Goal: Transaction & Acquisition: Purchase product/service

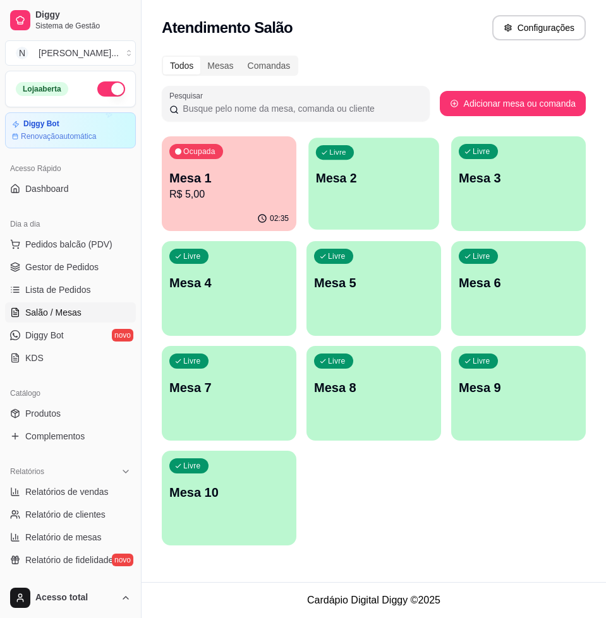
click at [407, 178] on p "Mesa 2" at bounding box center [374, 178] width 116 height 17
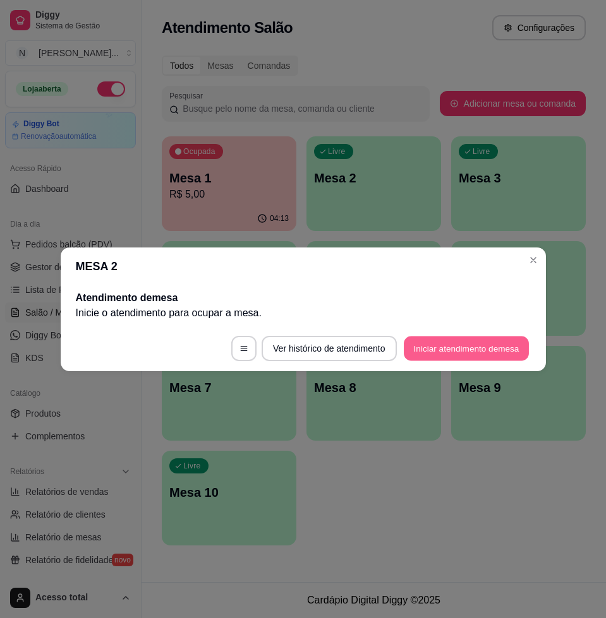
click at [440, 345] on button "Iniciar atendimento de mesa" at bounding box center [466, 348] width 125 height 25
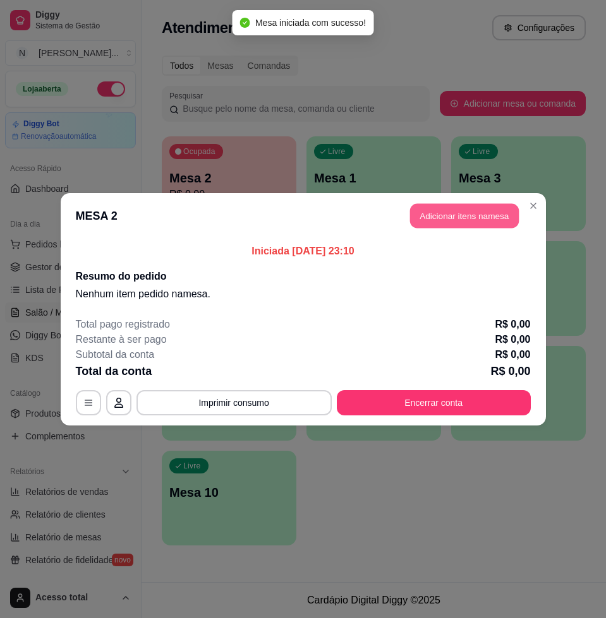
click at [498, 220] on button "Adicionar itens na mesa" at bounding box center [464, 215] width 109 height 25
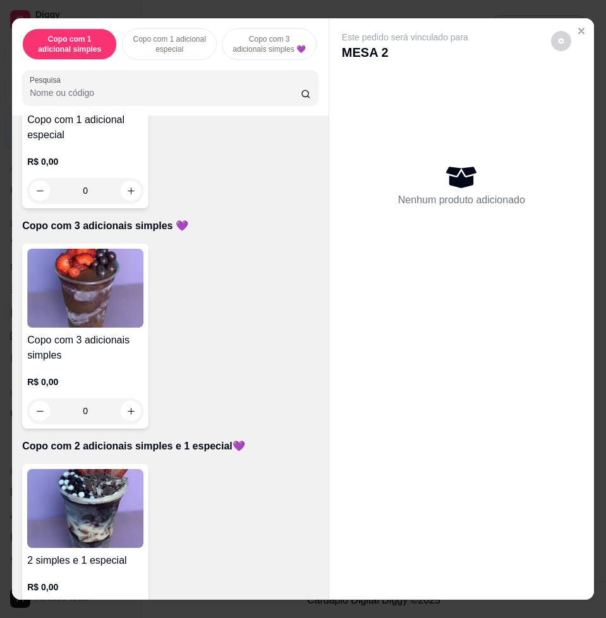
scroll to position [632, 0]
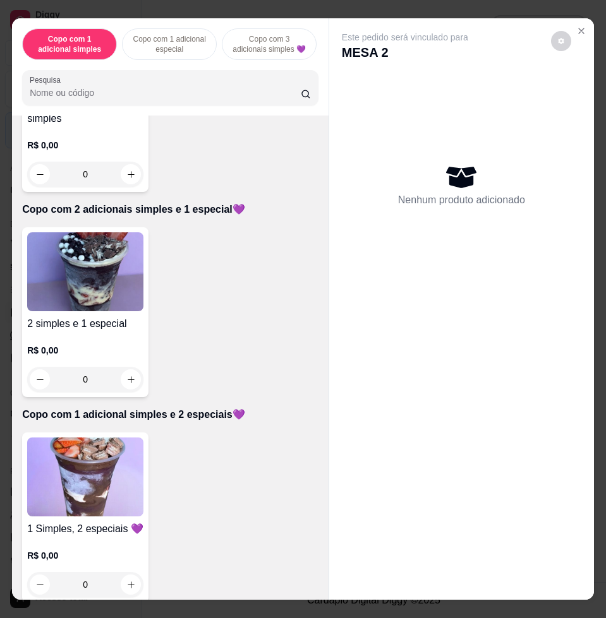
click at [99, 296] on img at bounding box center [85, 271] width 116 height 79
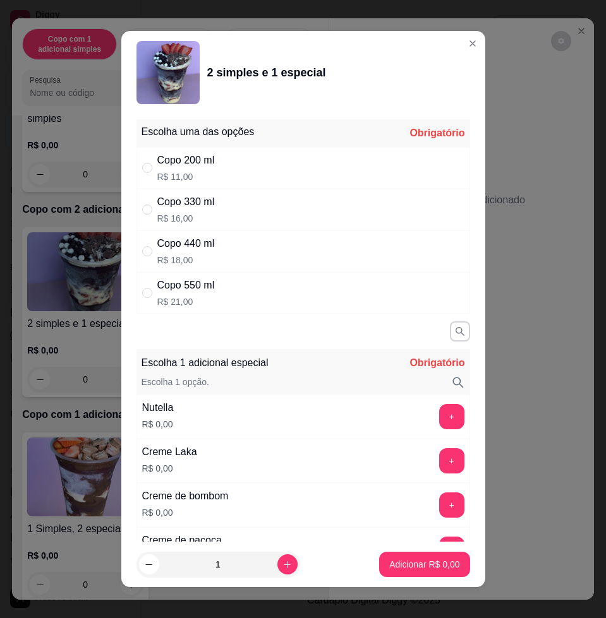
click at [251, 286] on div "Copo 550 ml R$ 21,00" at bounding box center [303, 293] width 334 height 42
radio input "true"
click at [456, 54] on header "2 simples e 1 especial" at bounding box center [303, 72] width 364 height 83
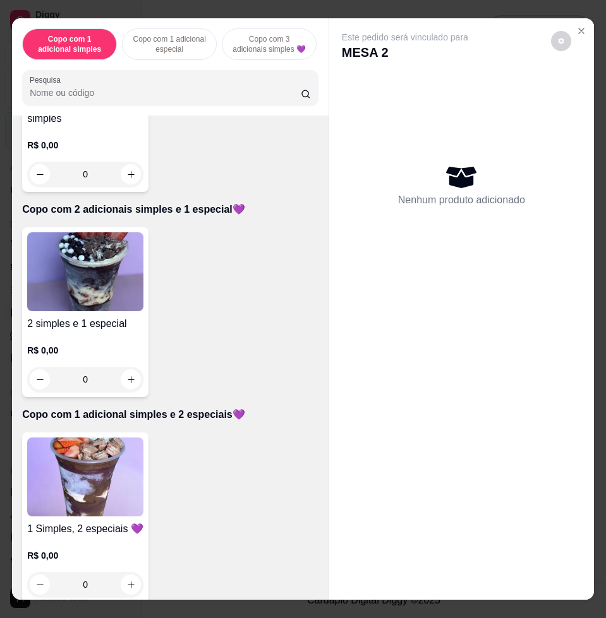
click at [98, 484] on img at bounding box center [85, 477] width 116 height 79
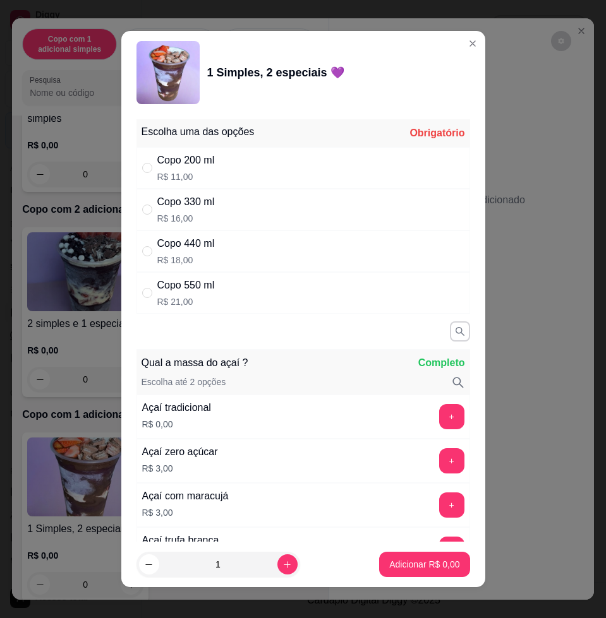
click at [166, 300] on p "R$ 21,00" at bounding box center [185, 302] width 57 height 13
radio input "true"
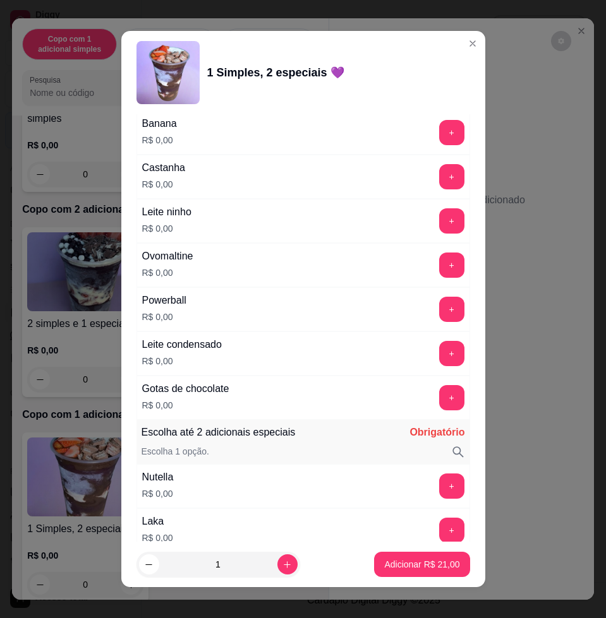
scroll to position [1106, 0]
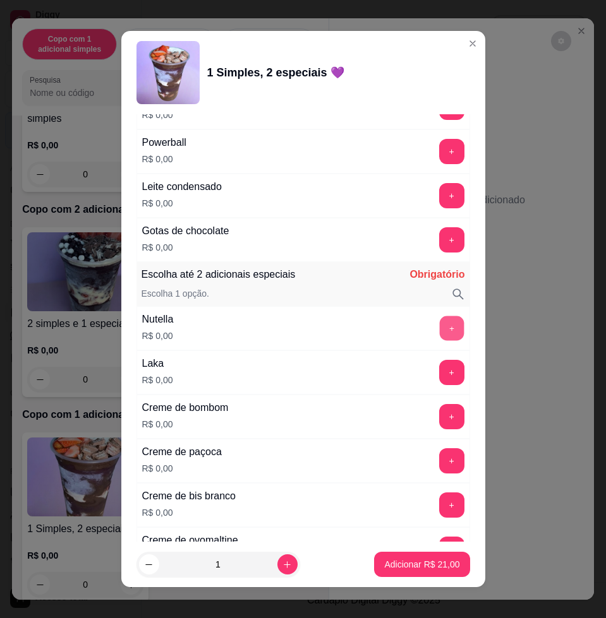
click at [439, 332] on button "+" at bounding box center [451, 329] width 25 height 25
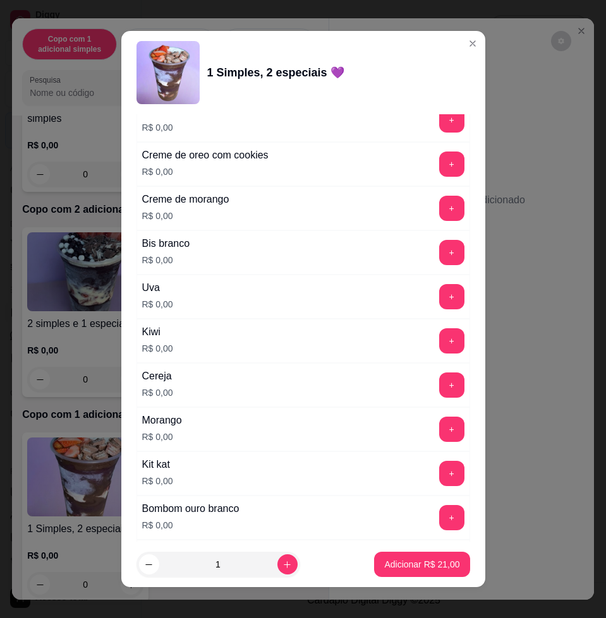
scroll to position [1816, 0]
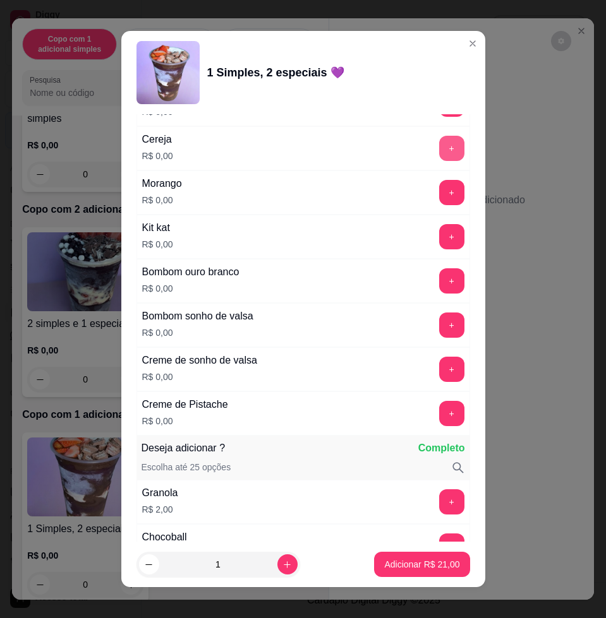
click at [439, 148] on button "+" at bounding box center [451, 148] width 25 height 25
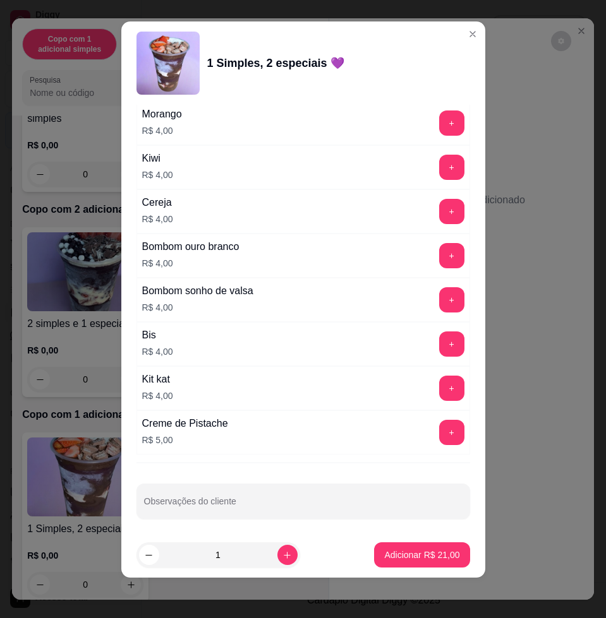
scroll to position [3163, 0]
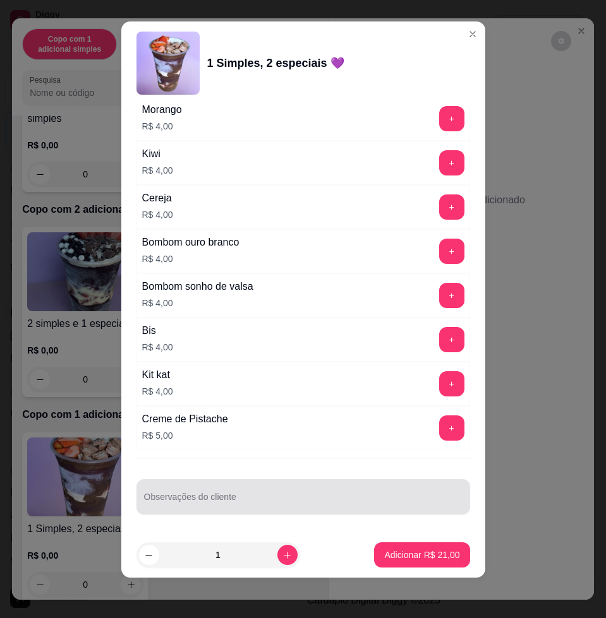
click at [315, 501] on input "Observações do cliente" at bounding box center [303, 502] width 318 height 13
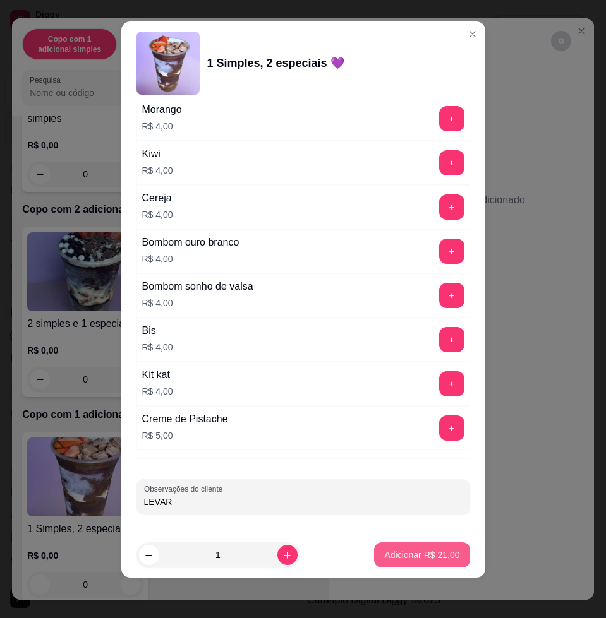
type input "LEVAR"
click at [385, 548] on button "Adicionar R$ 21,00" at bounding box center [421, 555] width 95 height 25
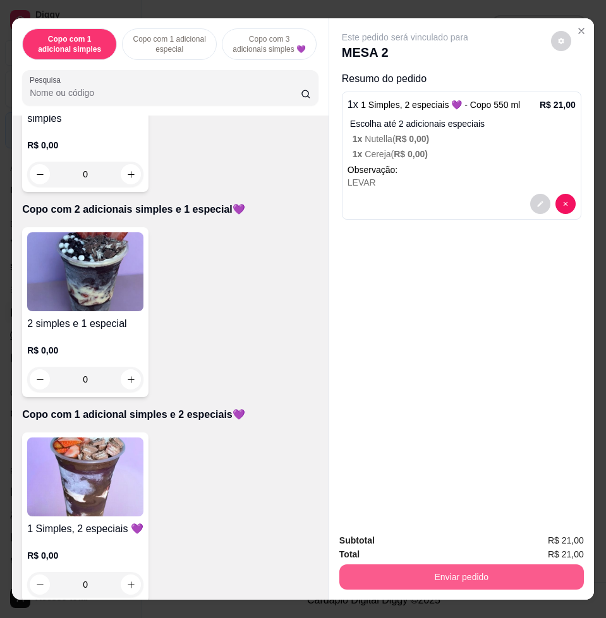
click at [515, 572] on button "Enviar pedido" at bounding box center [461, 577] width 244 height 25
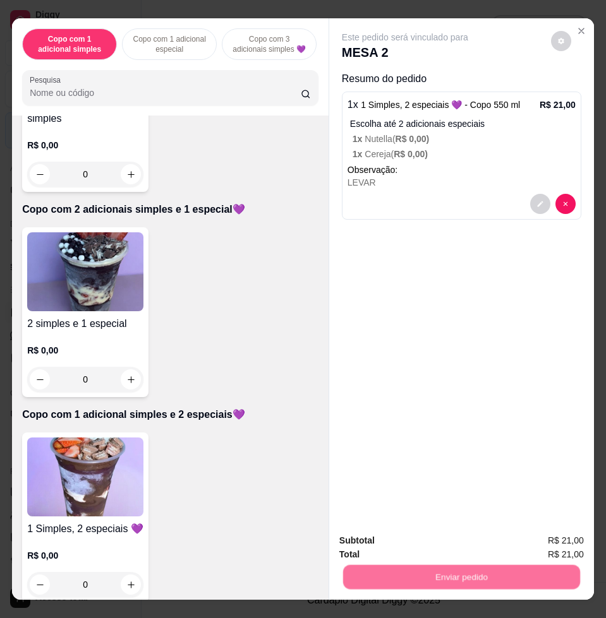
click at [552, 538] on button "Enviar pedido" at bounding box center [549, 540] width 71 height 24
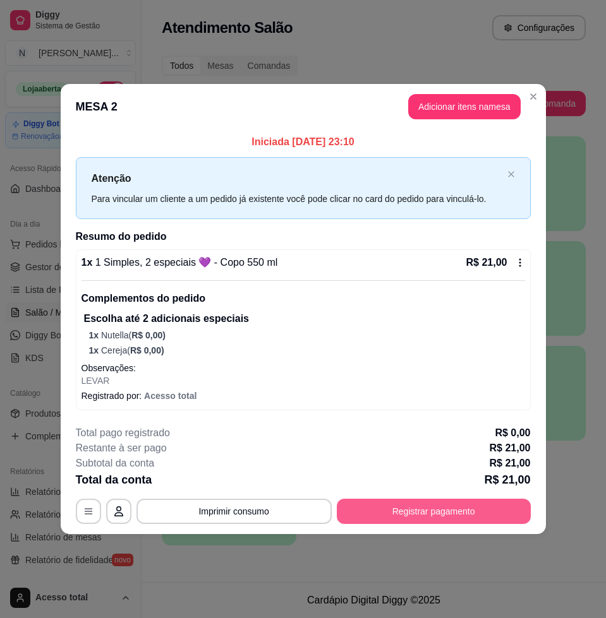
click at [494, 512] on button "Registrar pagamento" at bounding box center [434, 511] width 194 height 25
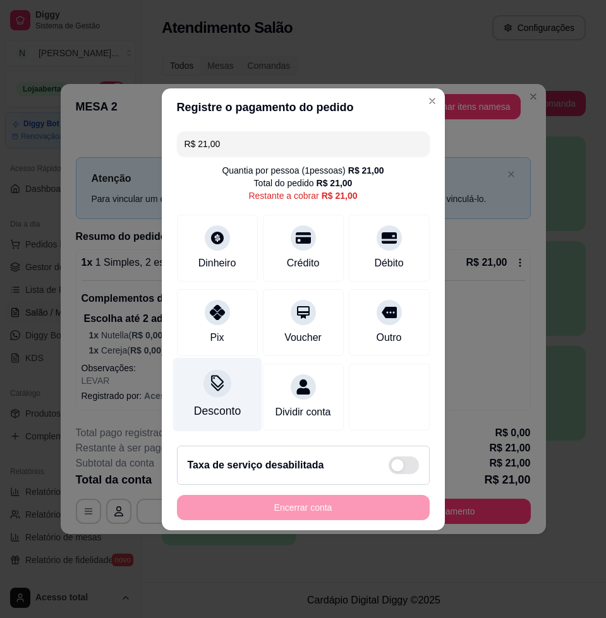
click at [218, 383] on icon at bounding box center [217, 387] width 13 height 8
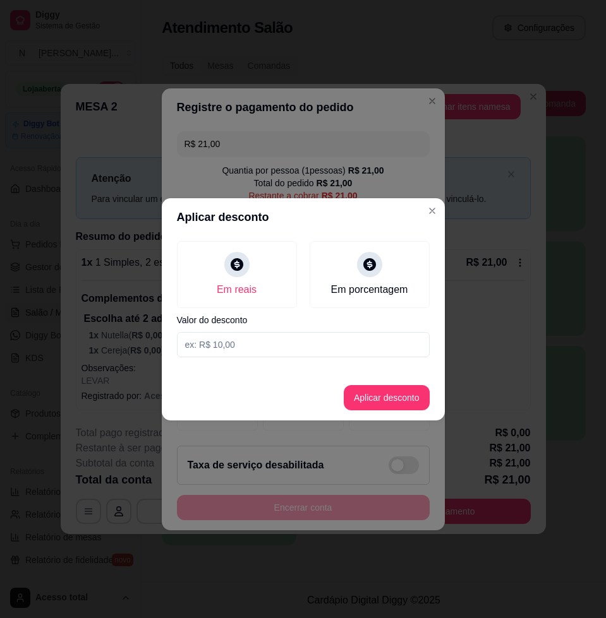
click at [292, 342] on input at bounding box center [303, 344] width 253 height 25
type input "1,01"
click at [377, 389] on button "Aplicar desconto" at bounding box center [387, 397] width 86 height 25
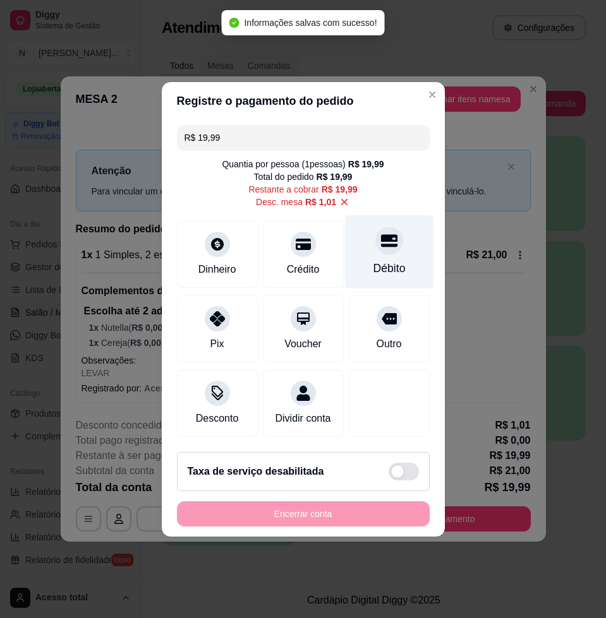
click at [395, 254] on div "Débito" at bounding box center [388, 252] width 89 height 74
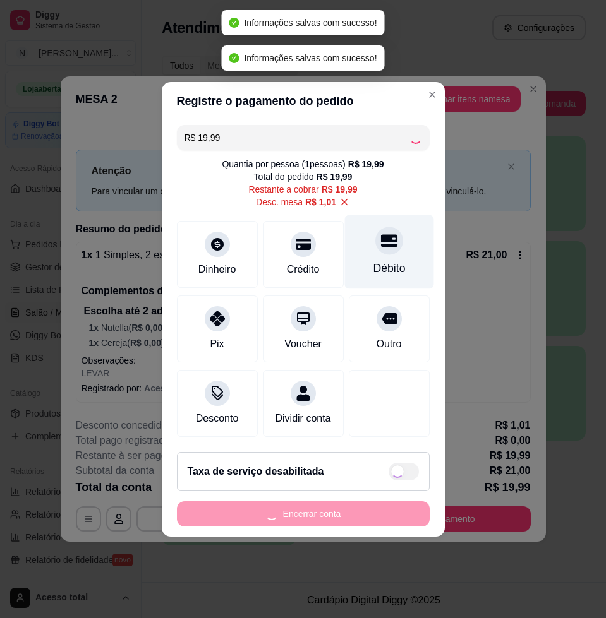
type input "R$ 0,00"
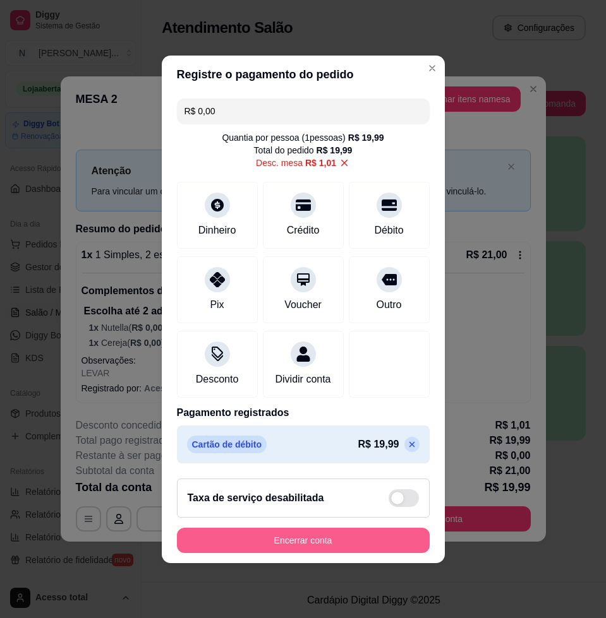
click at [375, 537] on button "Encerrar conta" at bounding box center [303, 540] width 253 height 25
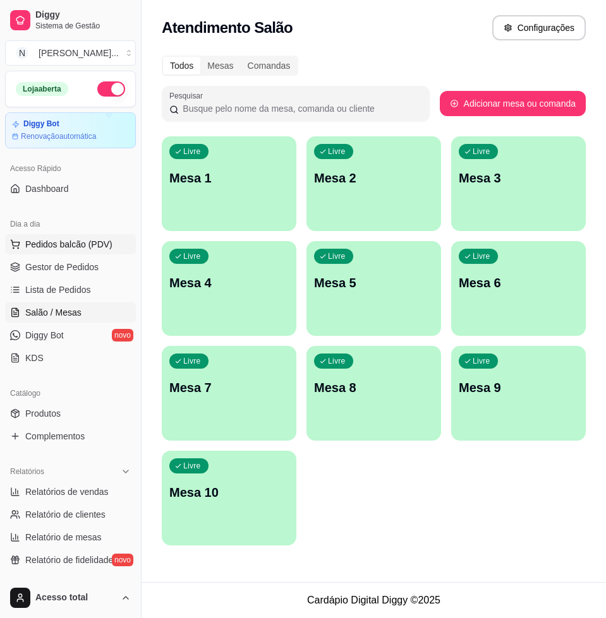
click at [80, 246] on span "Pedidos balcão (PDV)" at bounding box center [68, 244] width 87 height 13
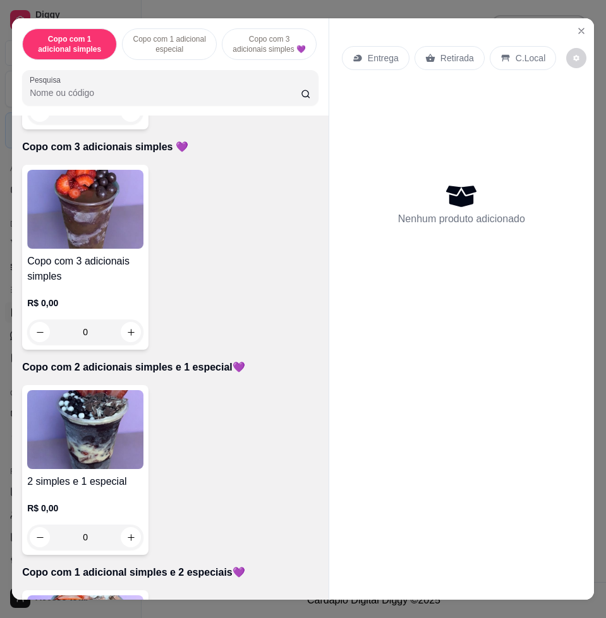
scroll to position [711, 0]
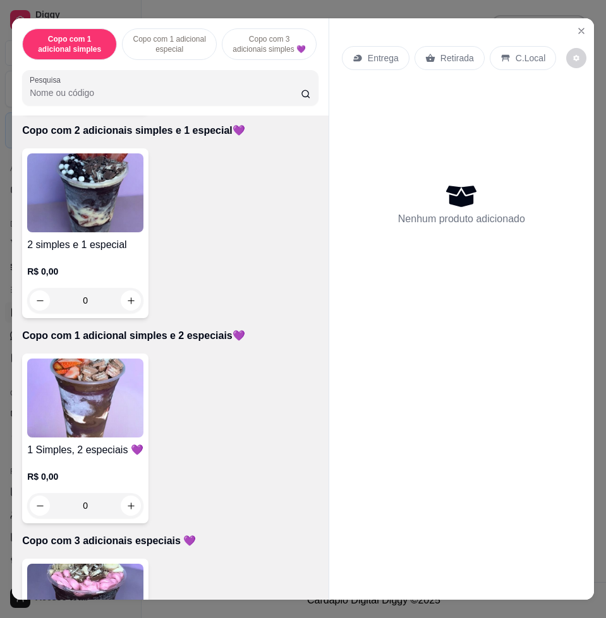
click at [99, 413] on img at bounding box center [85, 398] width 116 height 79
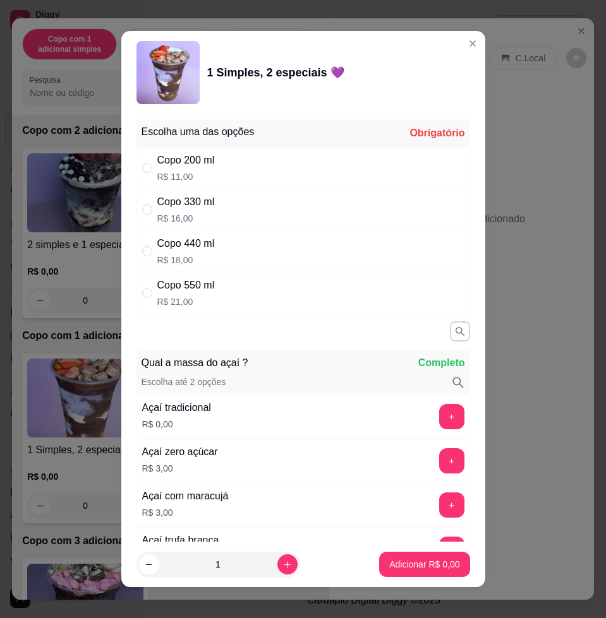
click at [195, 258] on p "R$ 18,00" at bounding box center [185, 260] width 57 height 13
radio input "true"
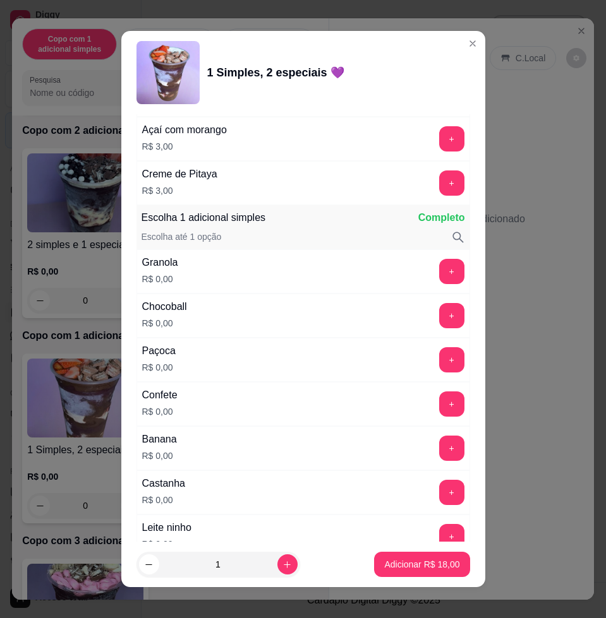
scroll to position [790, 0]
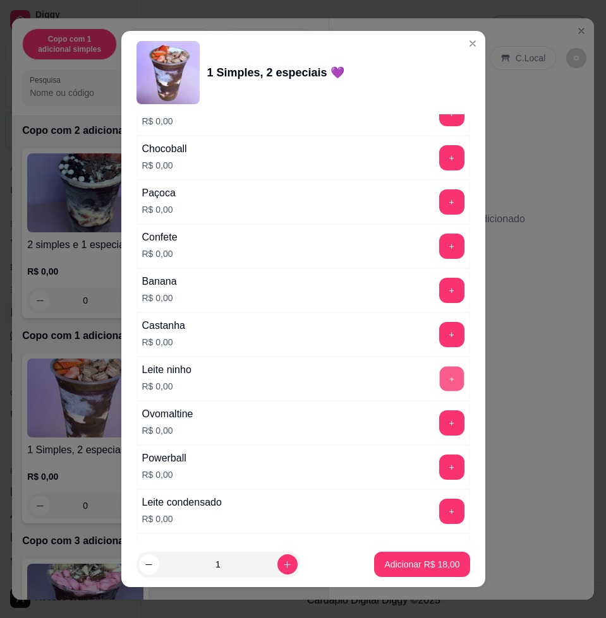
click at [439, 372] on button "+" at bounding box center [451, 379] width 25 height 25
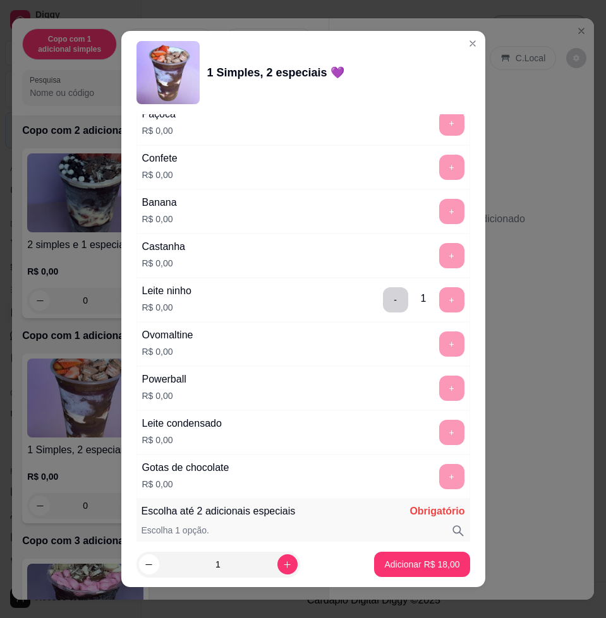
scroll to position [1106, 0]
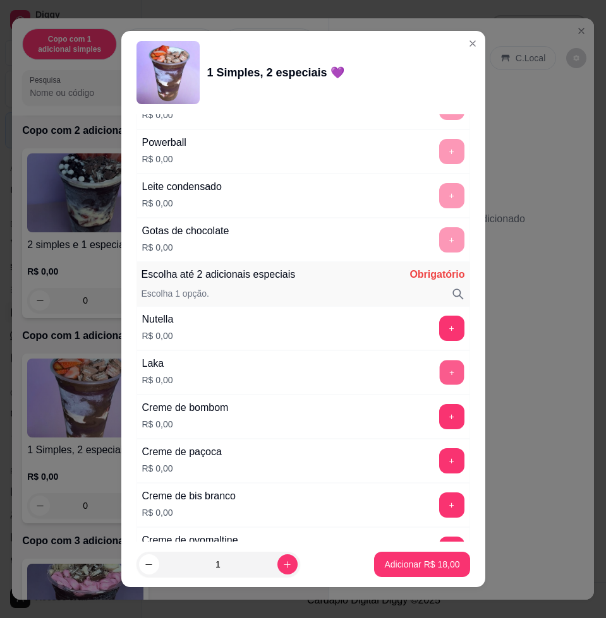
click at [439, 378] on button "+" at bounding box center [451, 373] width 25 height 25
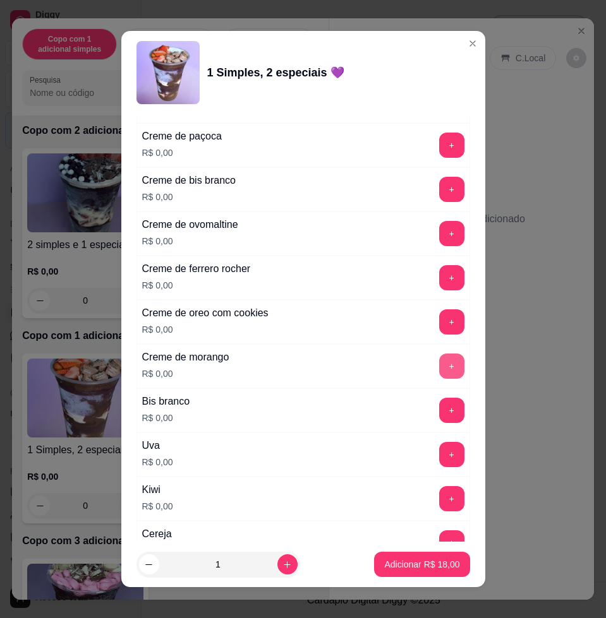
scroll to position [1658, 0]
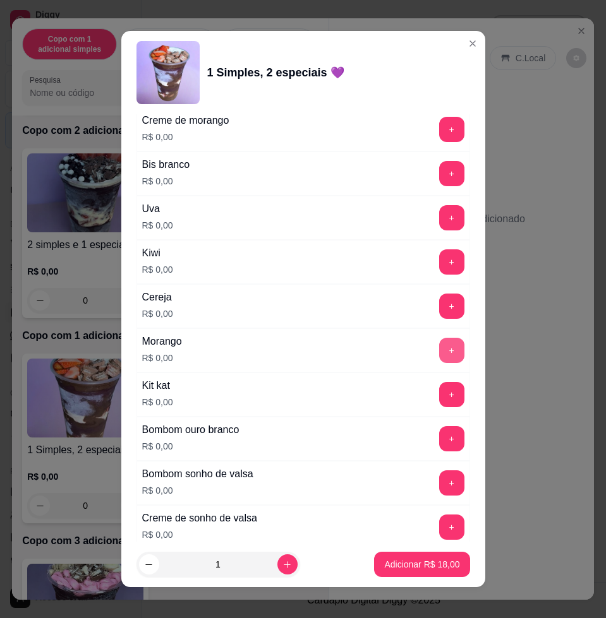
click at [439, 347] on button "+" at bounding box center [451, 350] width 25 height 25
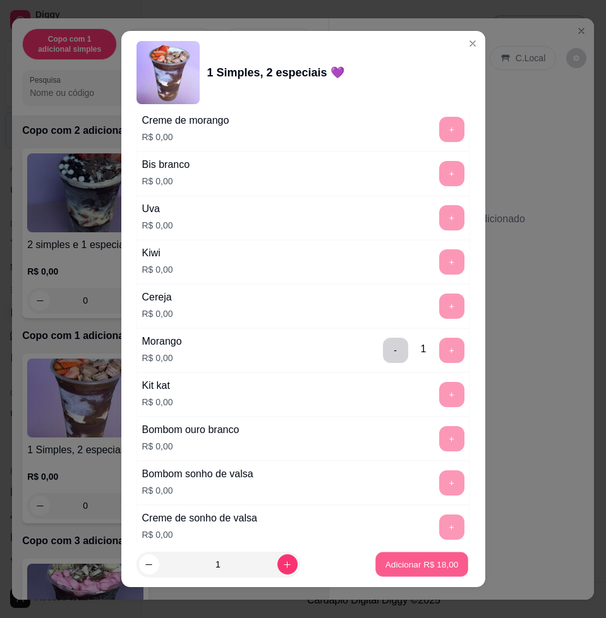
click at [427, 564] on p "Adicionar R$ 18,00" at bounding box center [421, 564] width 73 height 12
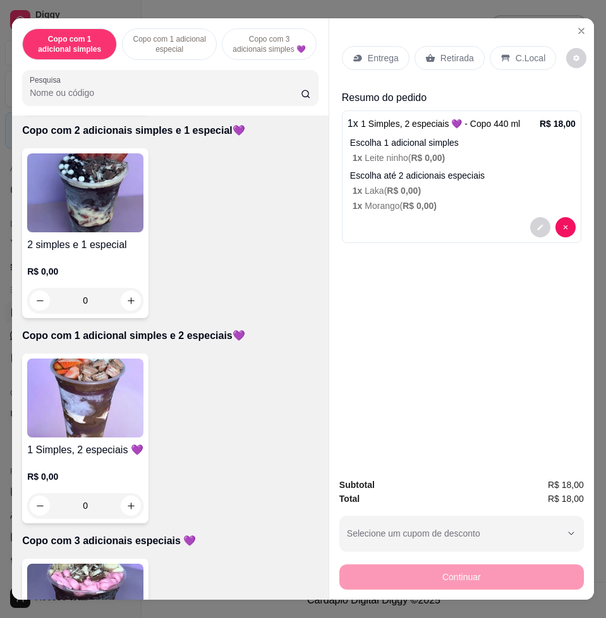
click at [97, 402] on img at bounding box center [85, 398] width 116 height 79
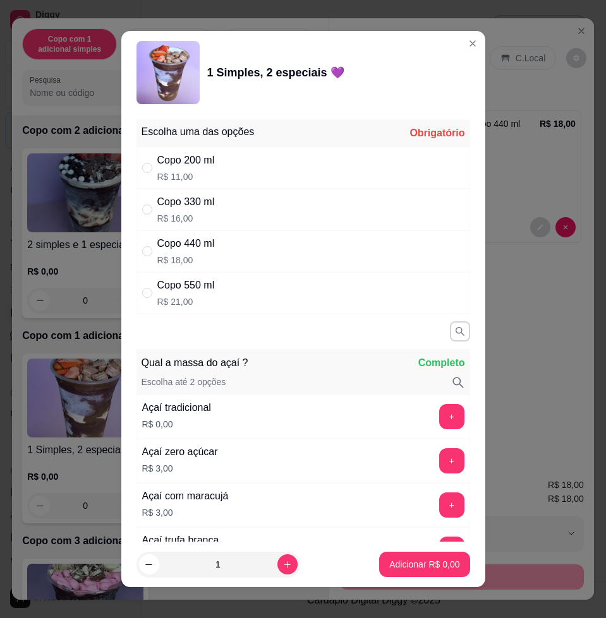
click at [236, 253] on div "Copo 440 ml R$ 18,00" at bounding box center [303, 252] width 334 height 42
radio input "true"
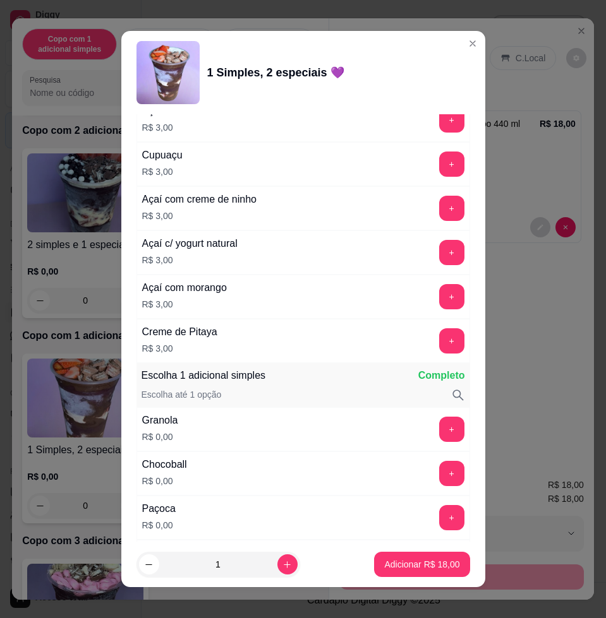
scroll to position [711, 0]
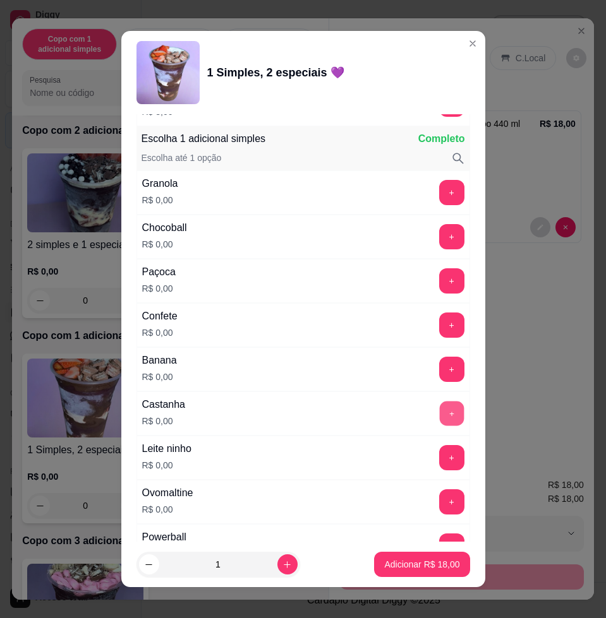
click at [439, 413] on button "+" at bounding box center [451, 414] width 25 height 25
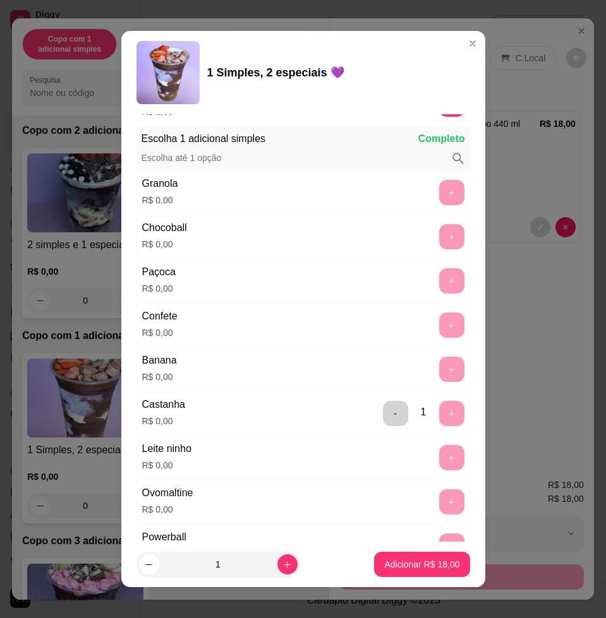
scroll to position [1106, 0]
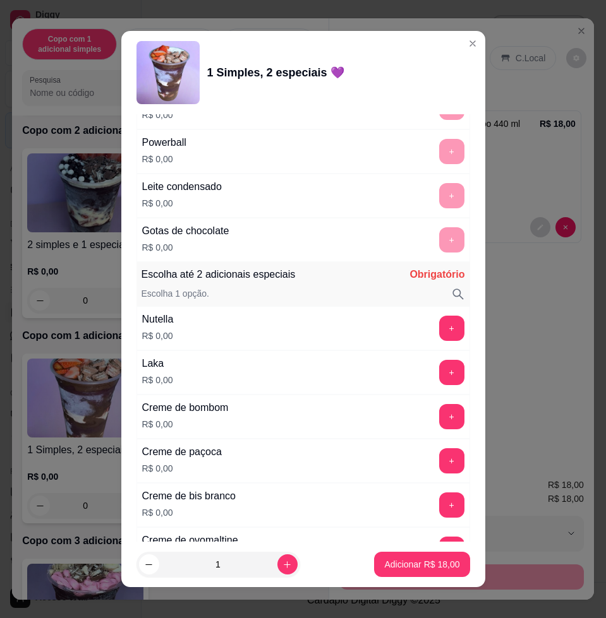
click at [439, 374] on button "+" at bounding box center [451, 372] width 25 height 25
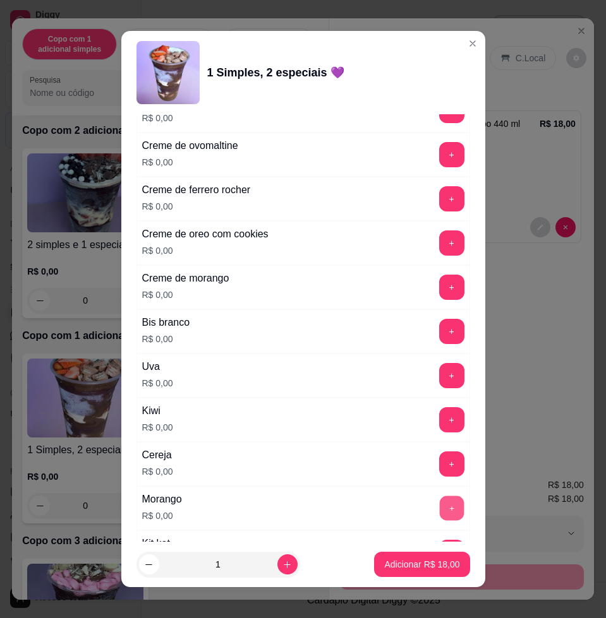
click at [439, 517] on button "+" at bounding box center [451, 509] width 25 height 25
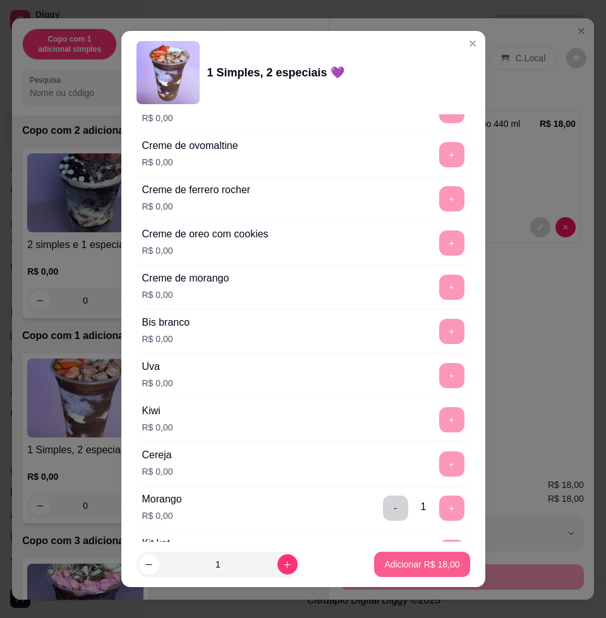
click at [429, 573] on button "Adicionar R$ 18,00" at bounding box center [421, 564] width 95 height 25
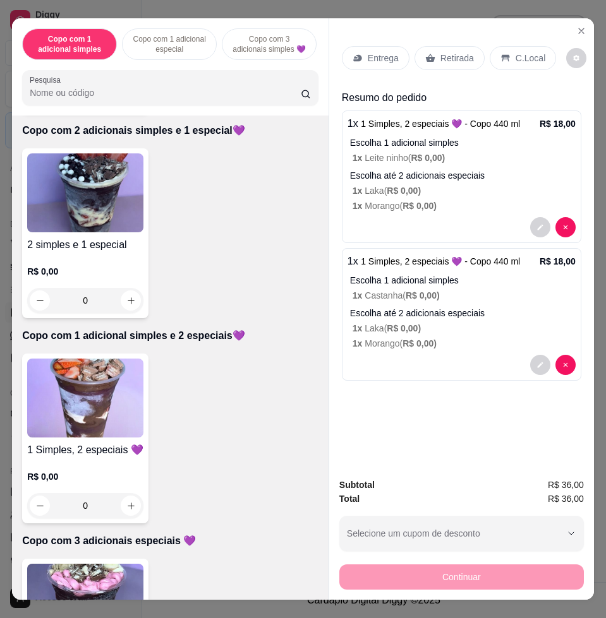
click at [399, 55] on div "Entrega Retirada C.Local" at bounding box center [449, 58] width 214 height 24
click at [371, 55] on p "Entrega" at bounding box center [383, 58] width 31 height 13
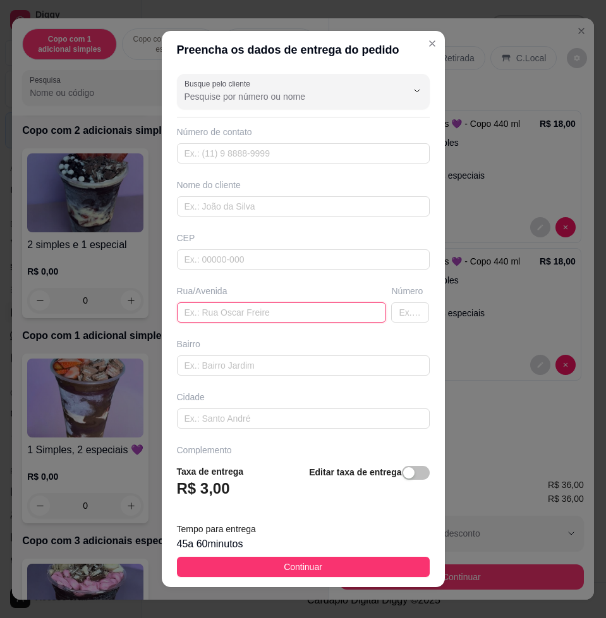
click at [277, 315] on input "text" at bounding box center [282, 313] width 210 height 20
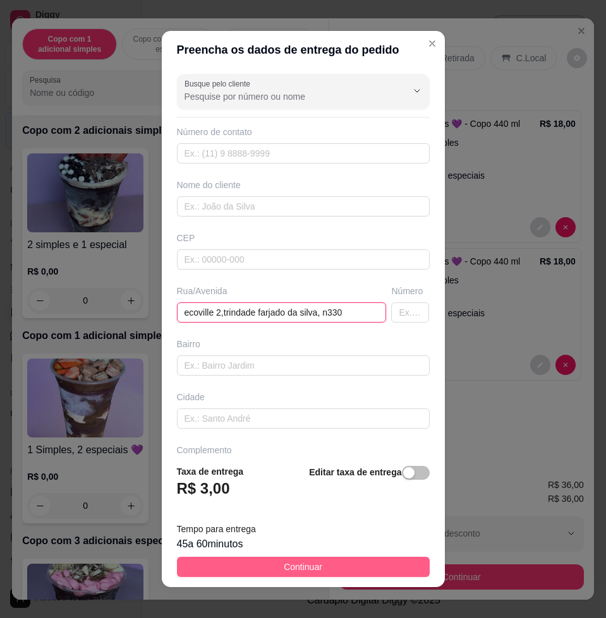
type input "ecoville 2,trindade farjado da silva, n330"
click at [404, 558] on button "Continuar" at bounding box center [303, 567] width 253 height 20
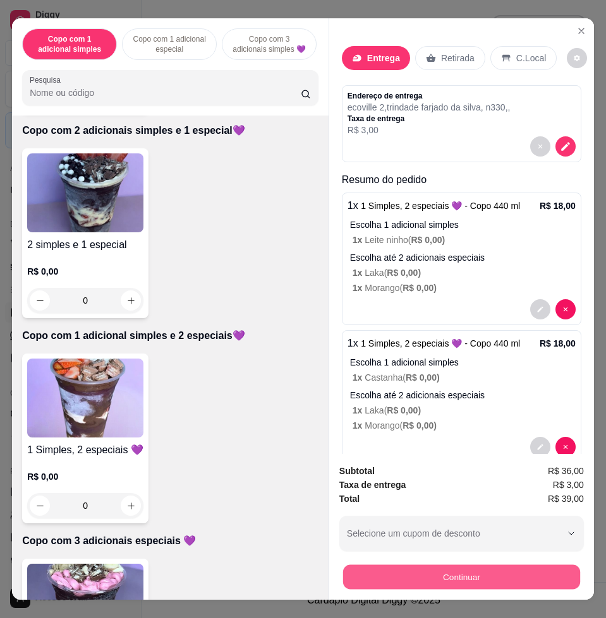
click at [432, 565] on button "Continuar" at bounding box center [461, 577] width 237 height 25
click at [454, 570] on button "Continuar" at bounding box center [461, 577] width 237 height 25
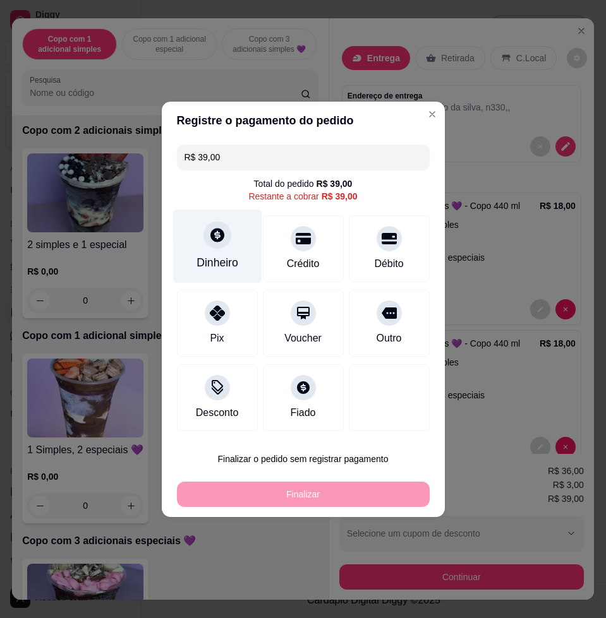
click at [239, 244] on div "Dinheiro" at bounding box center [216, 246] width 89 height 74
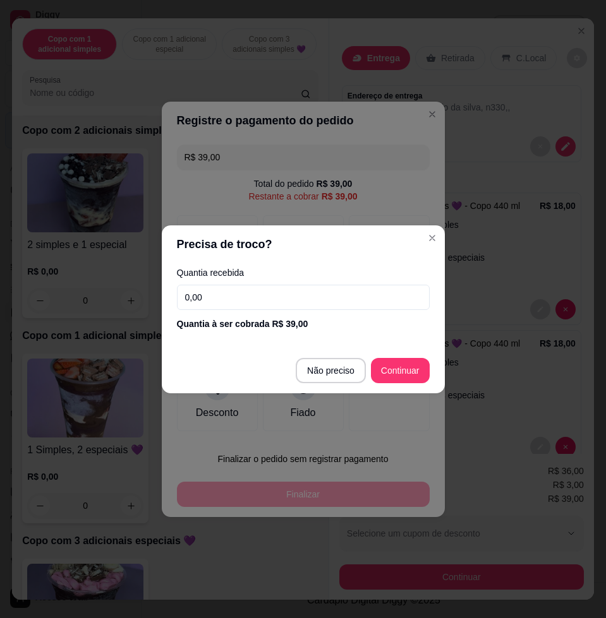
click at [285, 298] on input "0,00" at bounding box center [303, 297] width 253 height 25
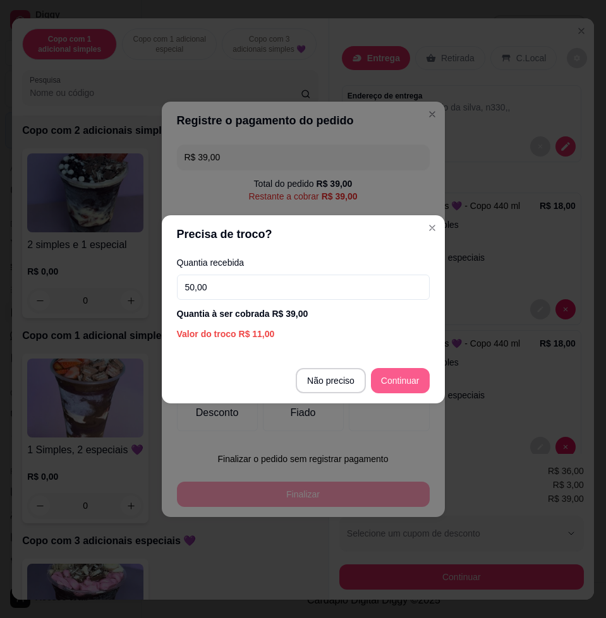
type input "50,00"
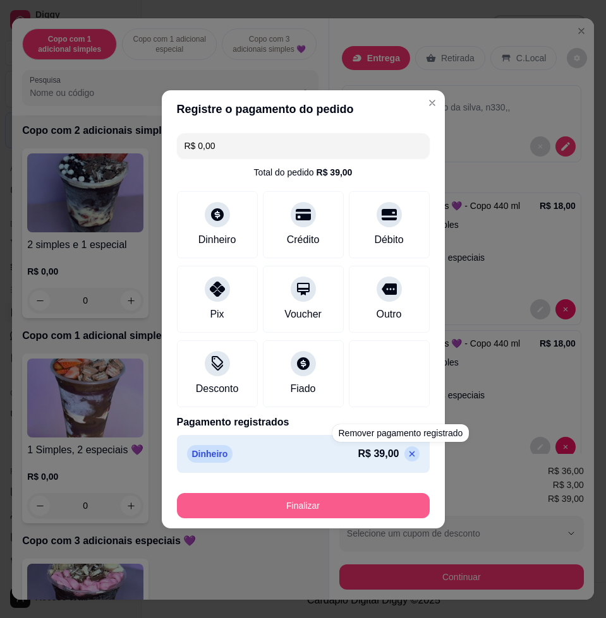
click at [397, 515] on button "Finalizar" at bounding box center [303, 505] width 253 height 25
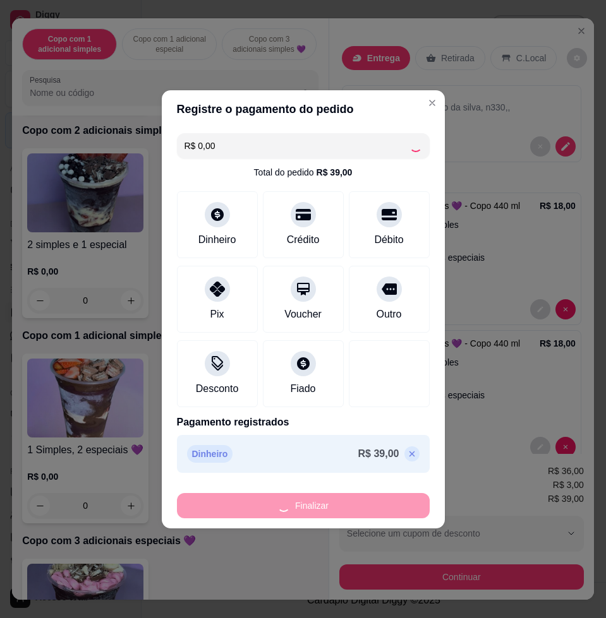
type input "-R$ 39,00"
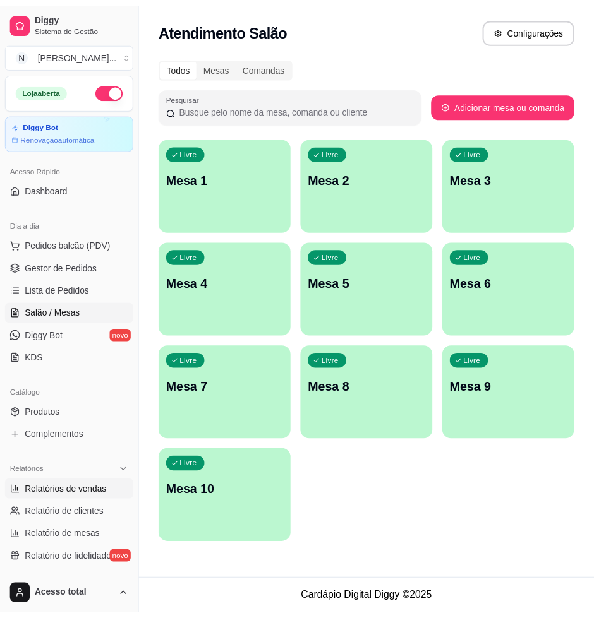
scroll to position [237, 0]
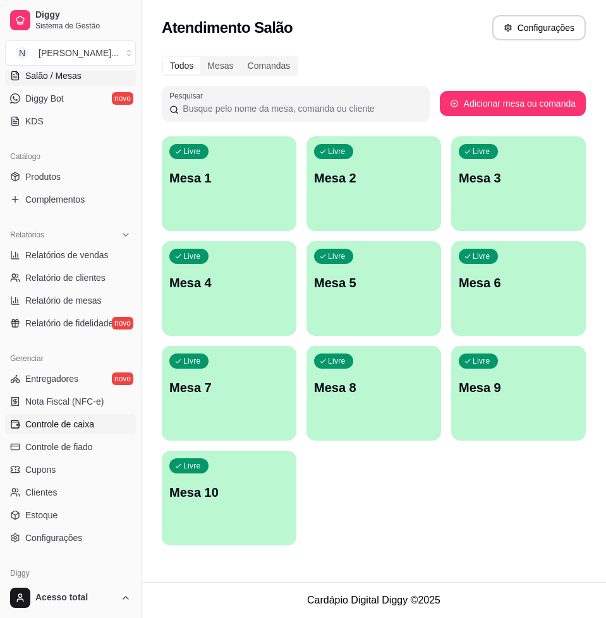
click at [94, 421] on link "Controle de caixa" at bounding box center [70, 424] width 131 height 20
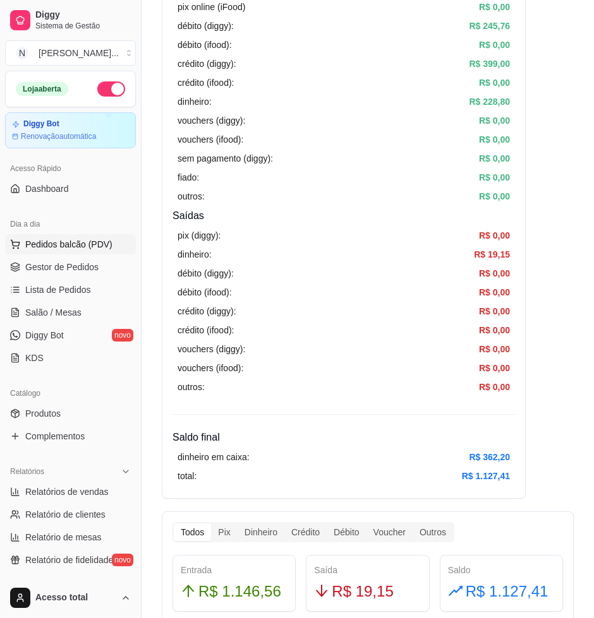
click at [56, 250] on span "Pedidos balcão (PDV)" at bounding box center [68, 244] width 87 height 13
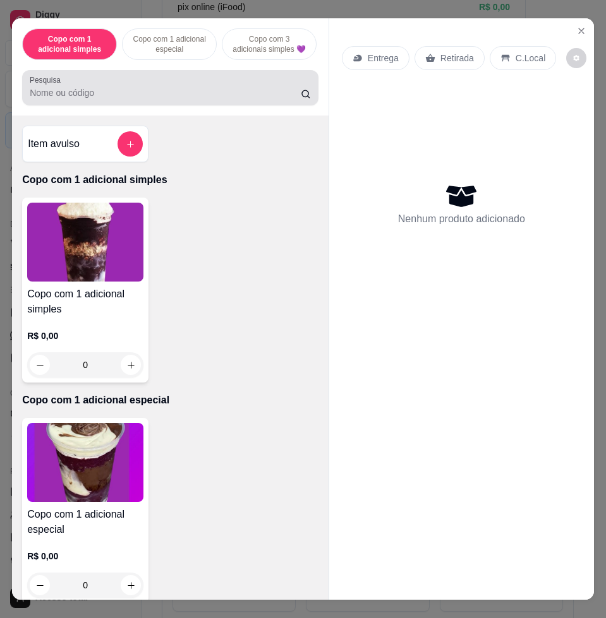
click at [162, 99] on input "Pesquisa" at bounding box center [165, 93] width 271 height 13
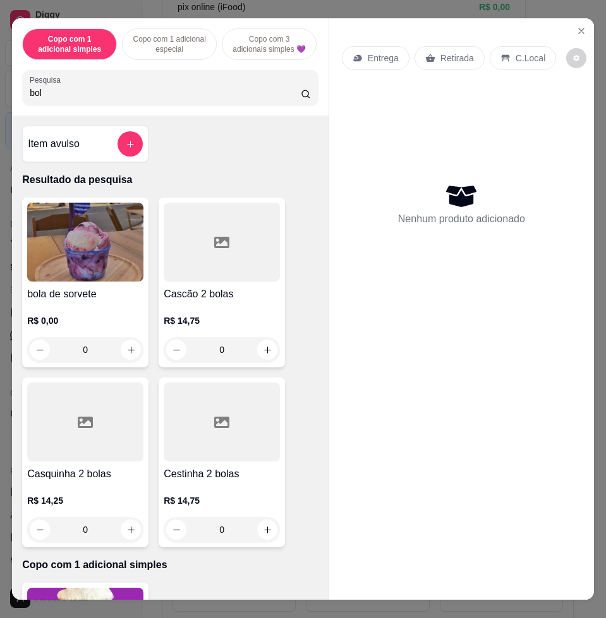
type input "bol"
click at [83, 221] on img at bounding box center [85, 242] width 116 height 79
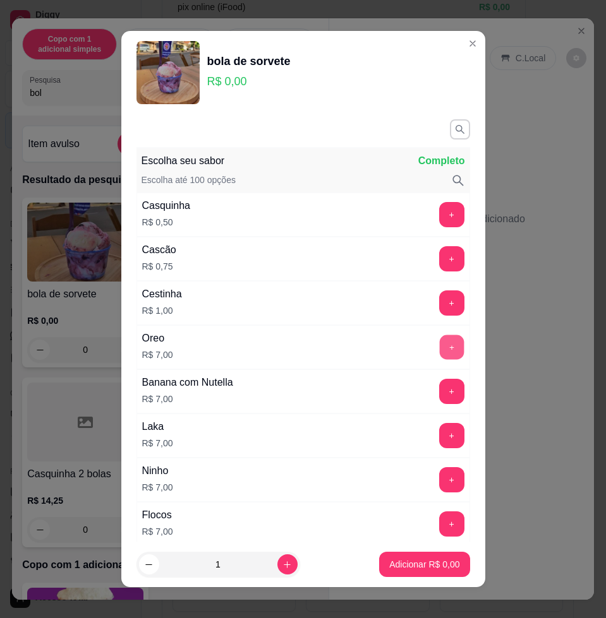
click at [439, 346] on button "+" at bounding box center [451, 347] width 25 height 25
click at [409, 569] on p "Adicionar R$ 14,00" at bounding box center [421, 564] width 75 height 13
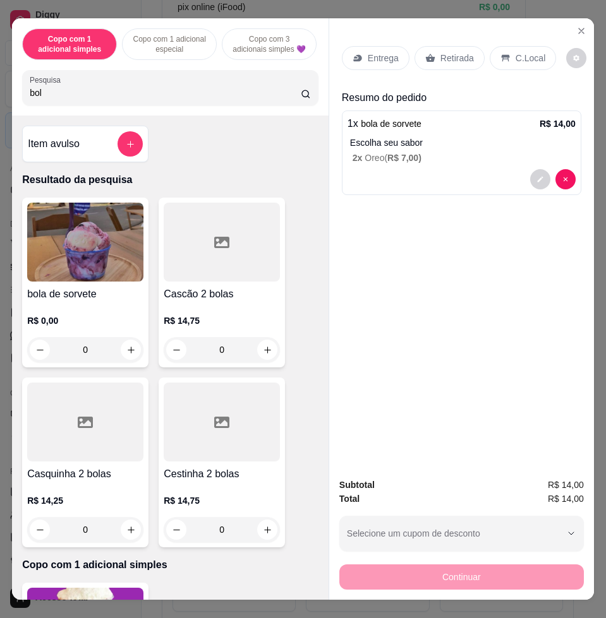
click at [522, 46] on div "C.Local" at bounding box center [523, 58] width 66 height 24
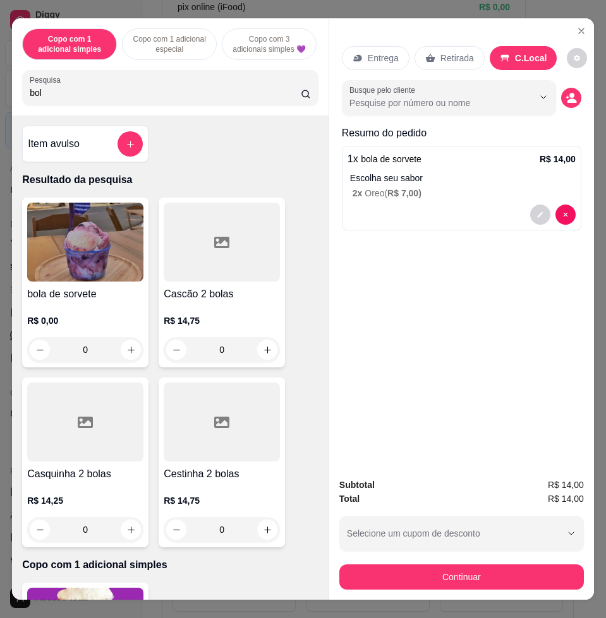
click at [514, 566] on button "Continuar" at bounding box center [461, 577] width 244 height 25
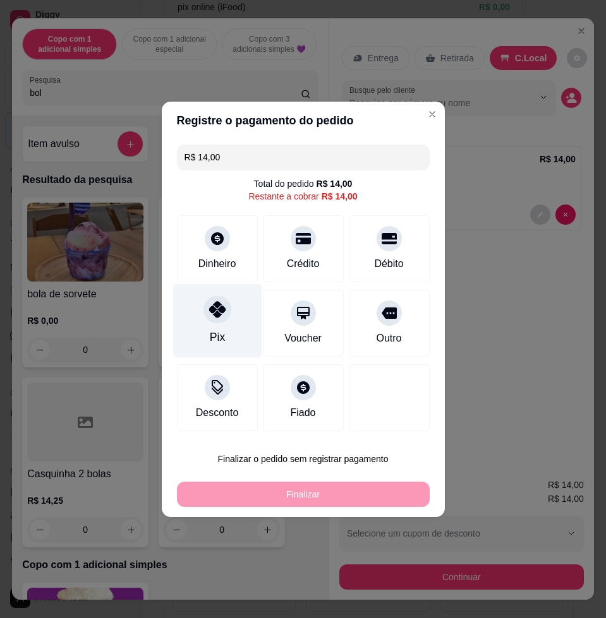
click at [198, 344] on div "Pix" at bounding box center [216, 321] width 89 height 74
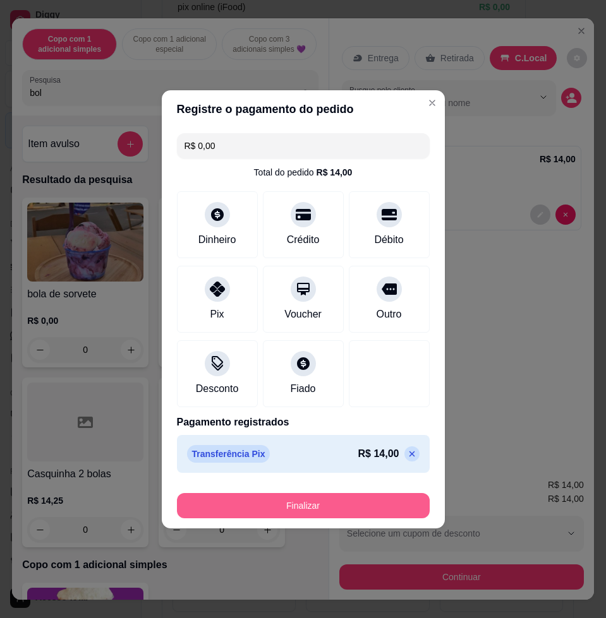
click at [296, 512] on button "Finalizar" at bounding box center [303, 505] width 253 height 25
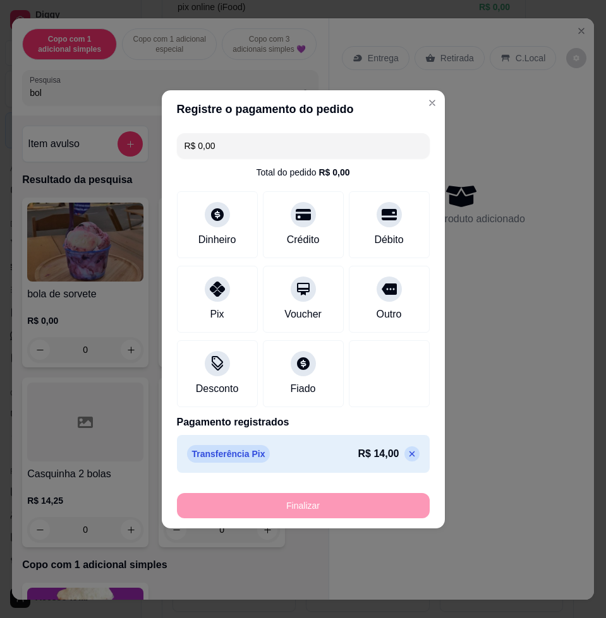
type input "-R$ 14,00"
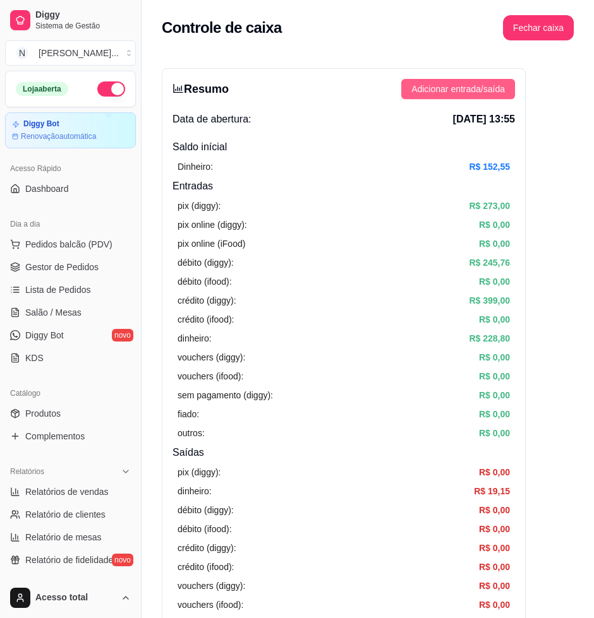
click at [498, 81] on button "Adicionar entrada/saída" at bounding box center [458, 89] width 114 height 20
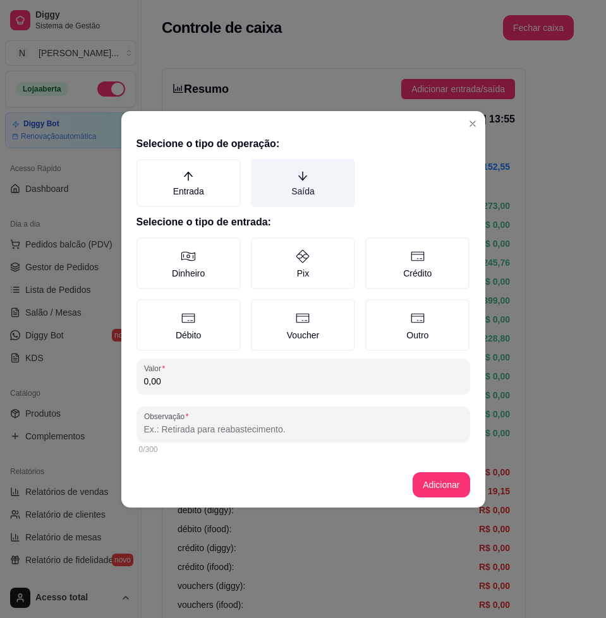
click at [319, 167] on label "Saída" at bounding box center [303, 183] width 104 height 48
click at [260, 167] on button "Saída" at bounding box center [255, 164] width 10 height 10
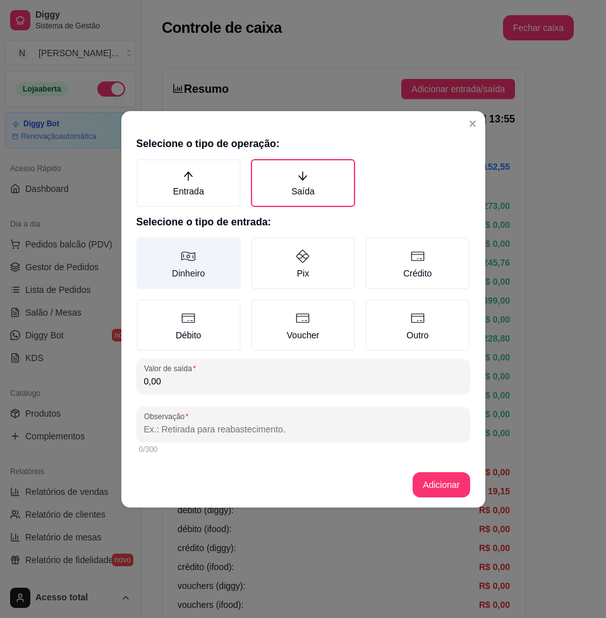
click at [229, 255] on label "Dinheiro" at bounding box center [188, 264] width 104 height 52
click at [146, 247] on button "Dinheiro" at bounding box center [141, 242] width 10 height 10
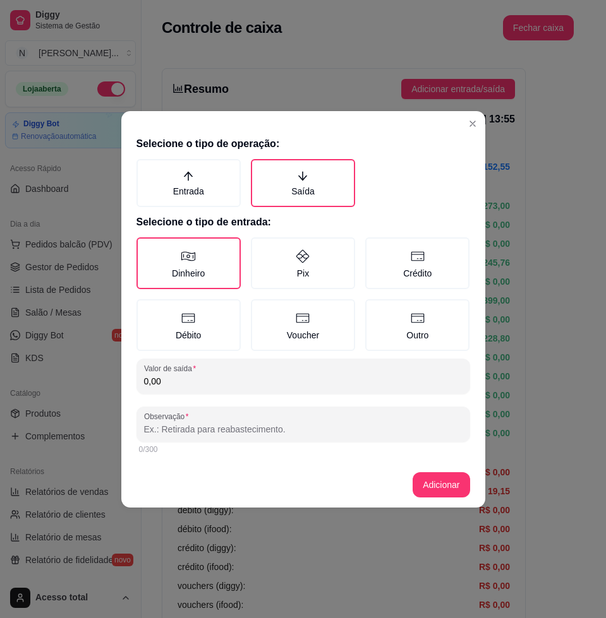
click at [253, 376] on input "0,00" at bounding box center [303, 381] width 318 height 13
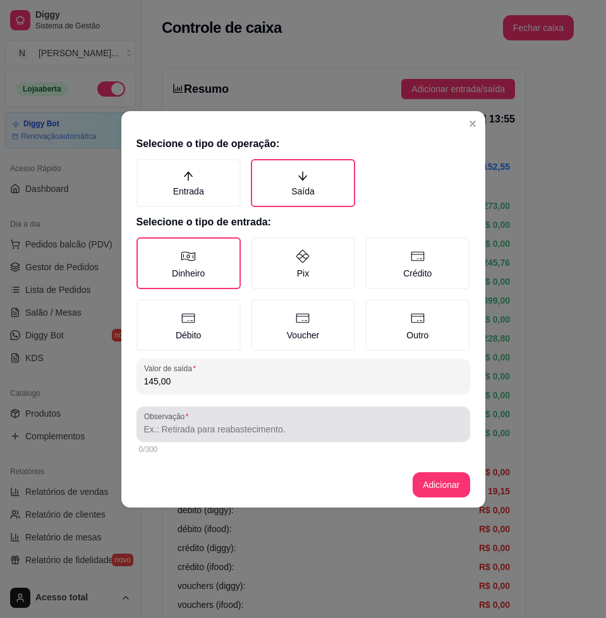
type input "145,00"
click at [295, 427] on input "Observação" at bounding box center [303, 429] width 318 height 13
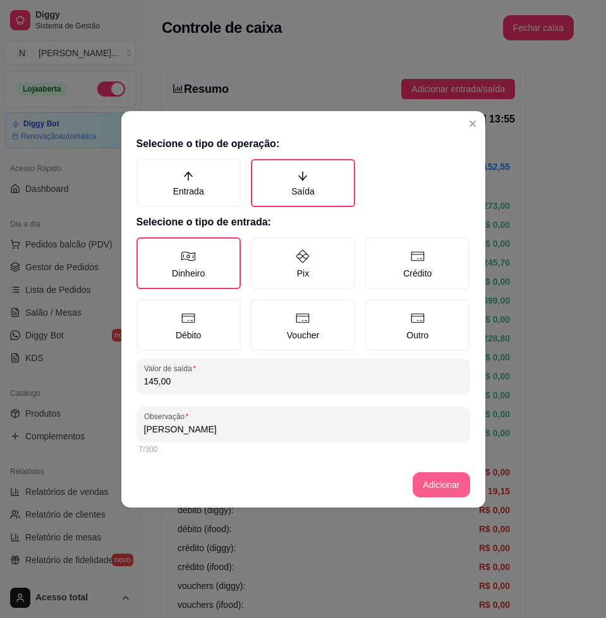
type input "[PERSON_NAME]"
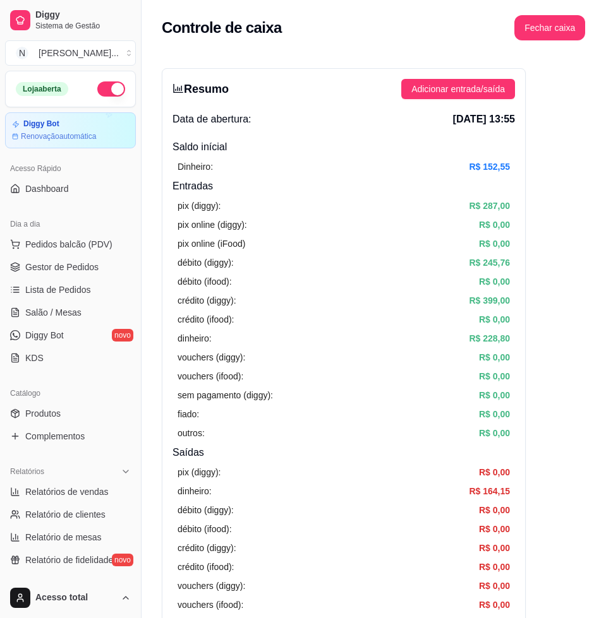
scroll to position [158, 0]
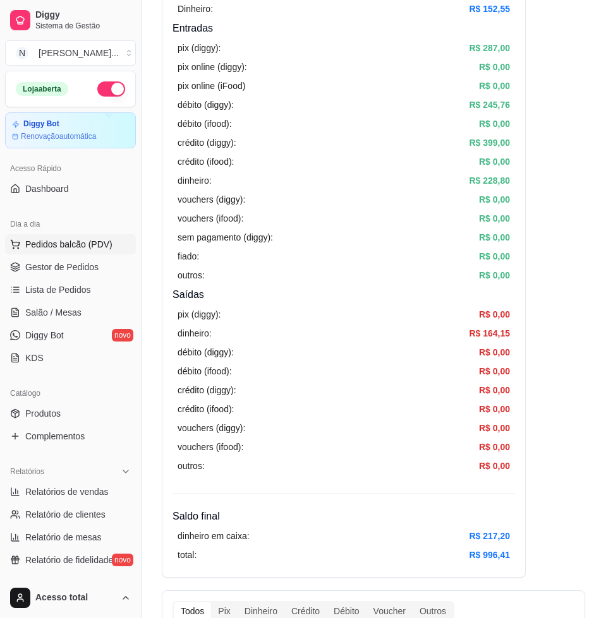
click at [110, 249] on button "Pedidos balcão (PDV)" at bounding box center [70, 244] width 131 height 20
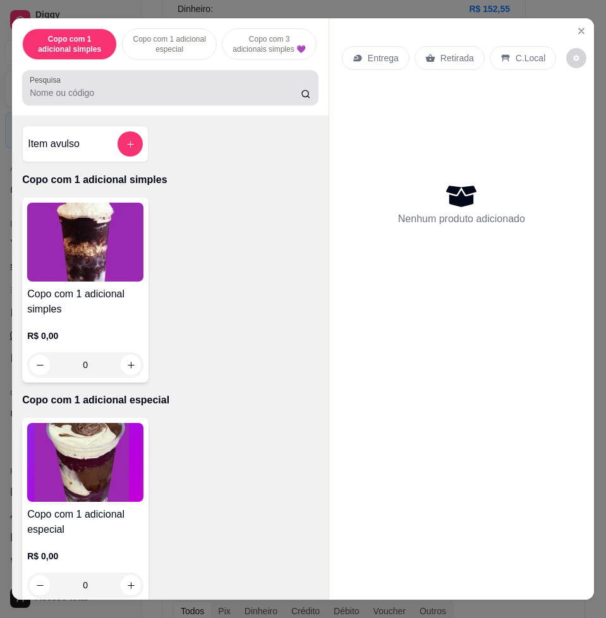
click at [192, 91] on div at bounding box center [170, 87] width 281 height 25
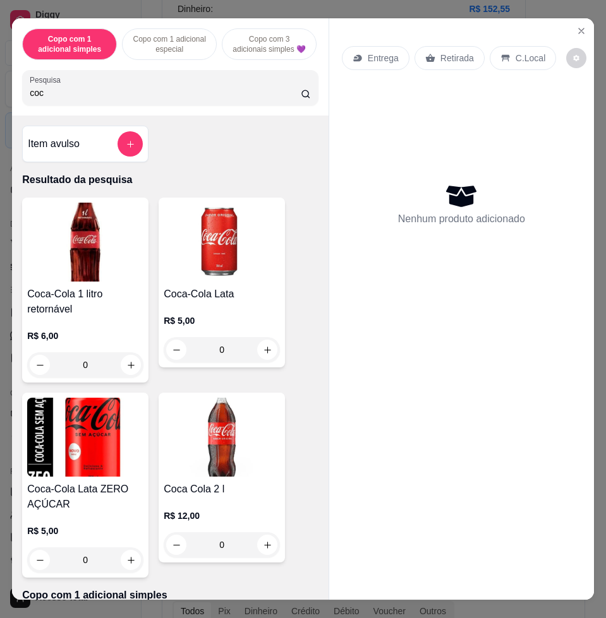
type input "coc"
click at [85, 238] on img at bounding box center [85, 242] width 116 height 79
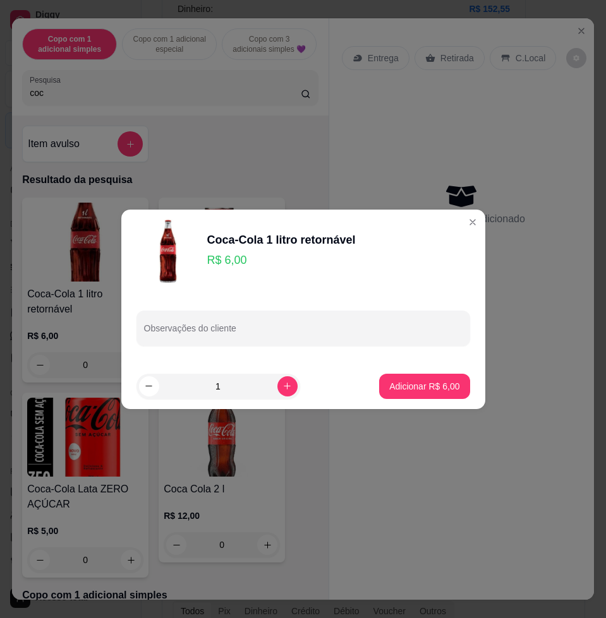
click at [444, 391] on p "Adicionar R$ 6,00" at bounding box center [424, 386] width 70 height 13
type input "1"
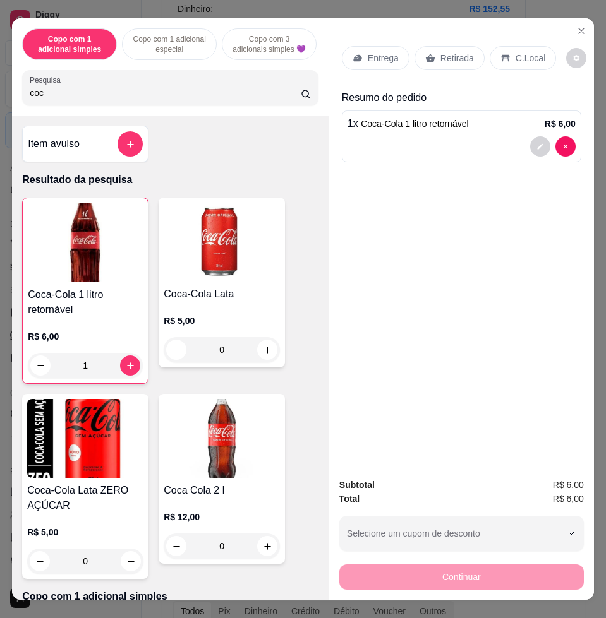
click at [514, 59] on div "C.Local" at bounding box center [523, 58] width 66 height 24
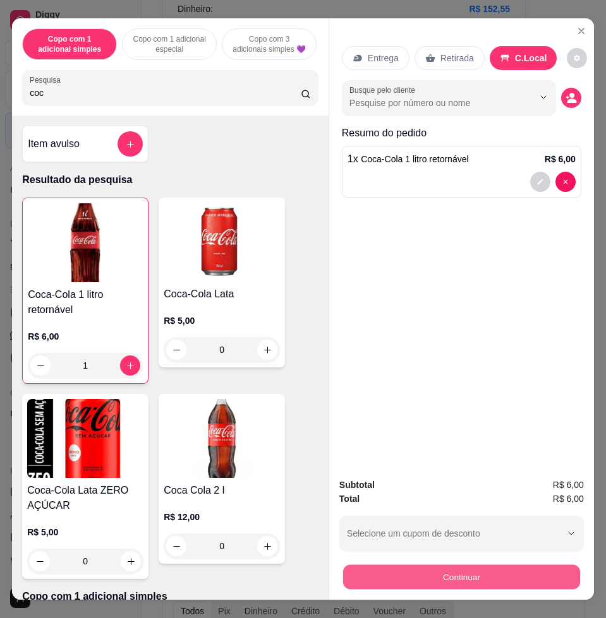
click at [540, 565] on button "Continuar" at bounding box center [461, 577] width 237 height 25
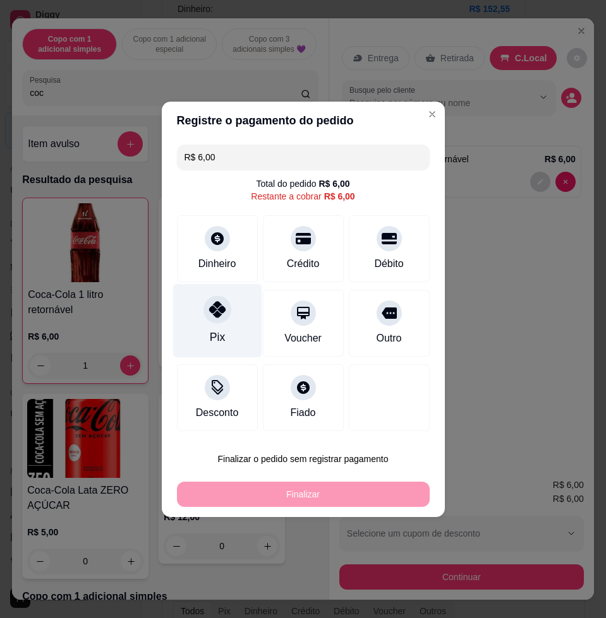
click at [219, 309] on icon at bounding box center [216, 309] width 16 height 16
type input "R$ 0,00"
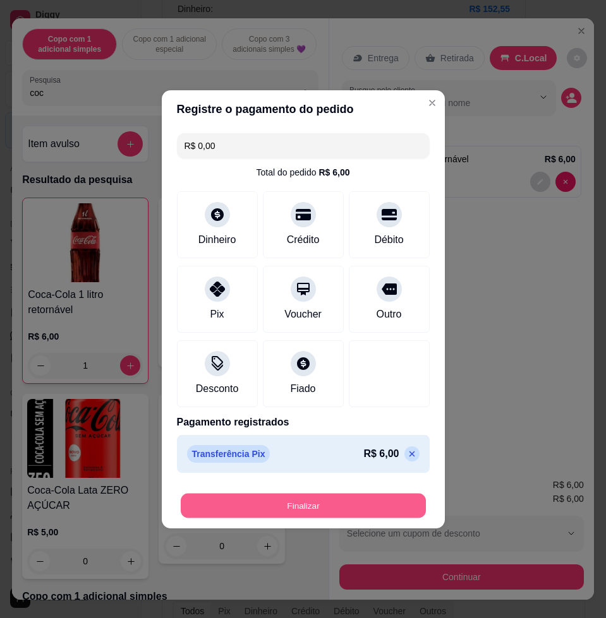
click at [285, 510] on button "Finalizar" at bounding box center [303, 505] width 245 height 25
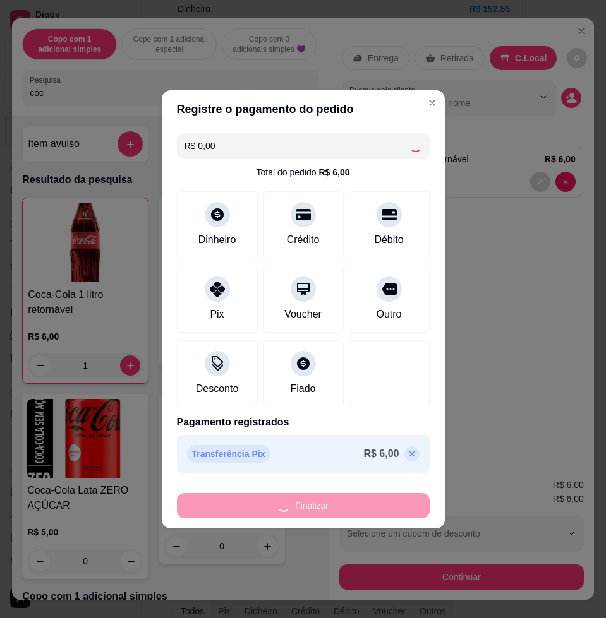
type input "0"
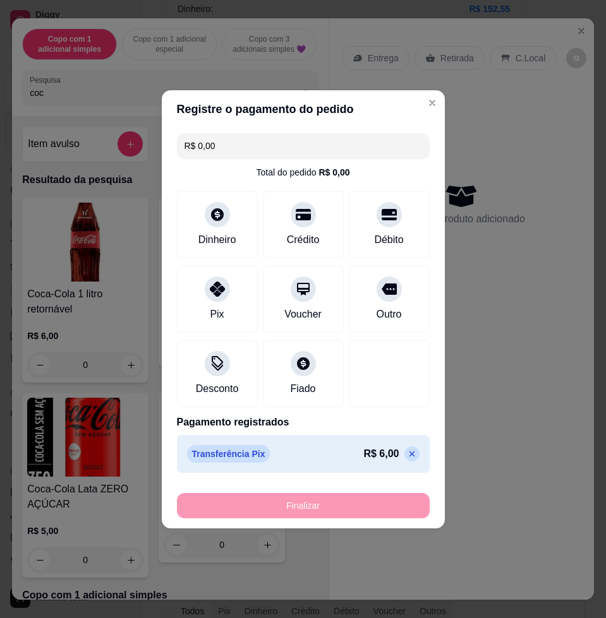
type input "-R$ 6,00"
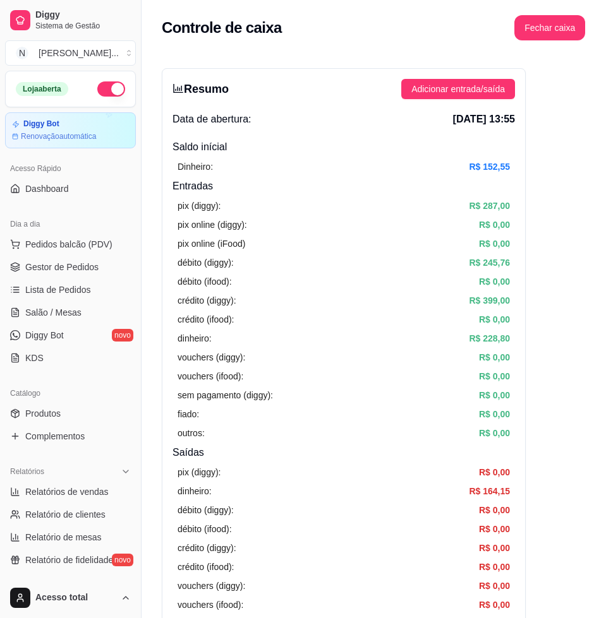
click at [539, 42] on div "Controle de caixa Fechar caixa" at bounding box center [374, 24] width 464 height 48
click at [543, 32] on button "Fechar caixa" at bounding box center [549, 28] width 69 height 25
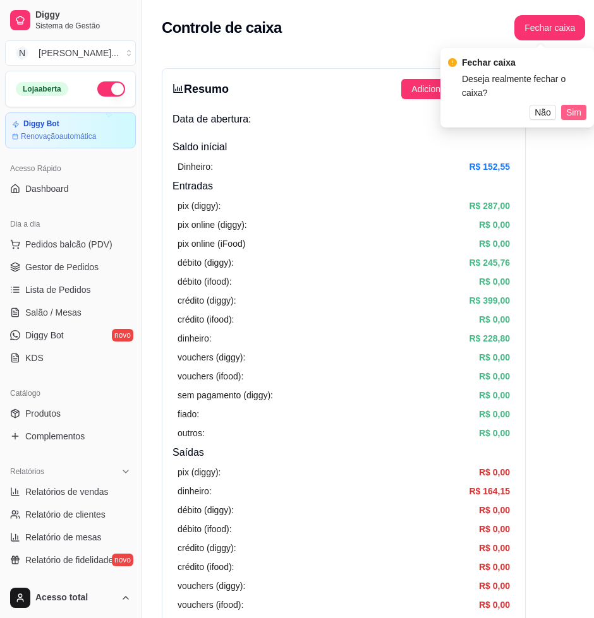
click at [577, 106] on span "Sim" at bounding box center [573, 113] width 15 height 14
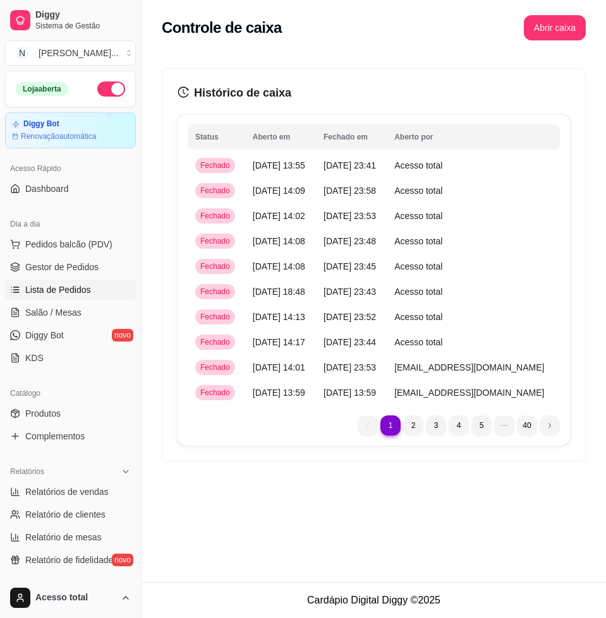
click at [60, 294] on span "Lista de Pedidos" at bounding box center [58, 290] width 66 height 13
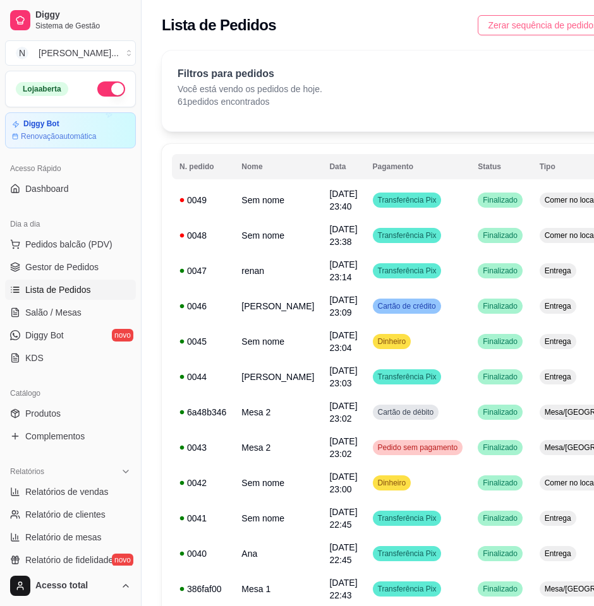
click at [560, 25] on span "Zerar sequência de pedidos" at bounding box center [543, 25] width 110 height 14
